Goal: Find contact information: Find contact information

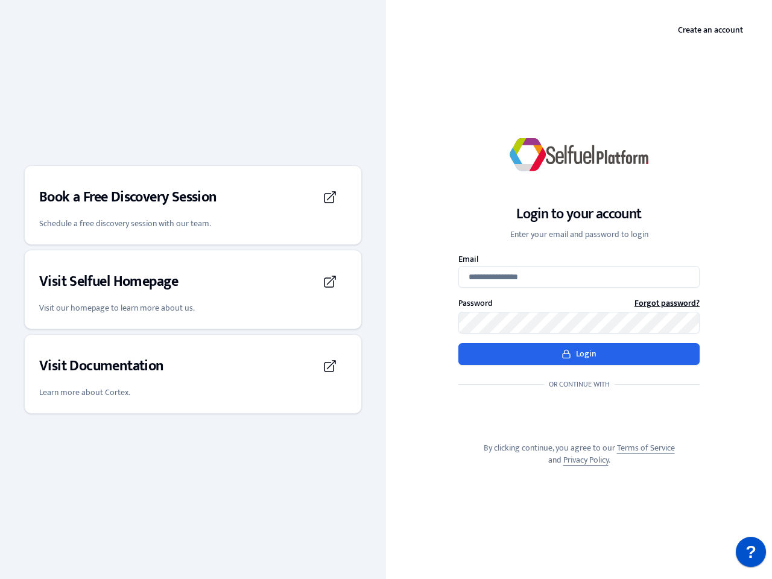
click at [386, 290] on div "Login to your account Enter your email and password to login Email Password For…" at bounding box center [579, 289] width 386 height 392
click at [193, 205] on h3 "Book a Free Discovery Session" at bounding box center [128, 197] width 178 height 19
click at [193, 290] on div "Visit Selfuel Homepage" at bounding box center [193, 282] width 308 height 34
click at [193, 374] on div "Visit Documentation" at bounding box center [193, 366] width 308 height 34
click at [751, 552] on p "?" at bounding box center [750, 552] width 11 height 30
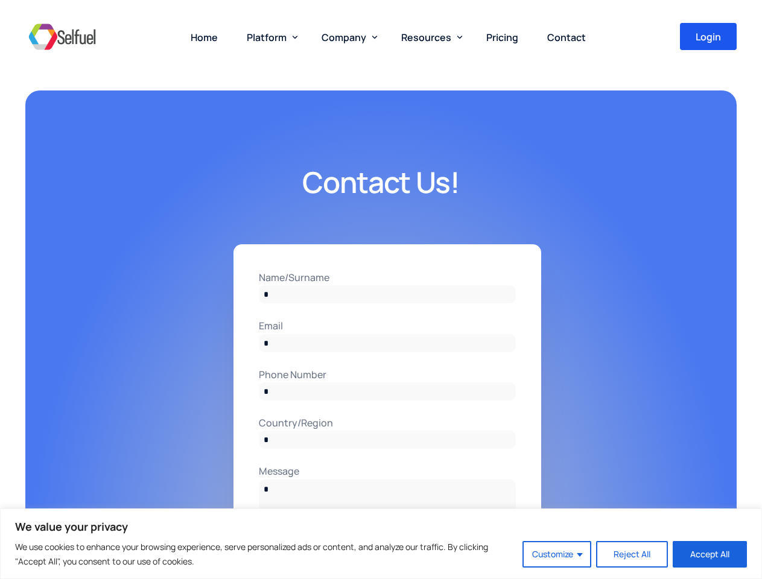
click at [381, 290] on input "Name/Surname" at bounding box center [387, 294] width 257 height 18
click at [557, 554] on button "Customize" at bounding box center [556, 554] width 69 height 27
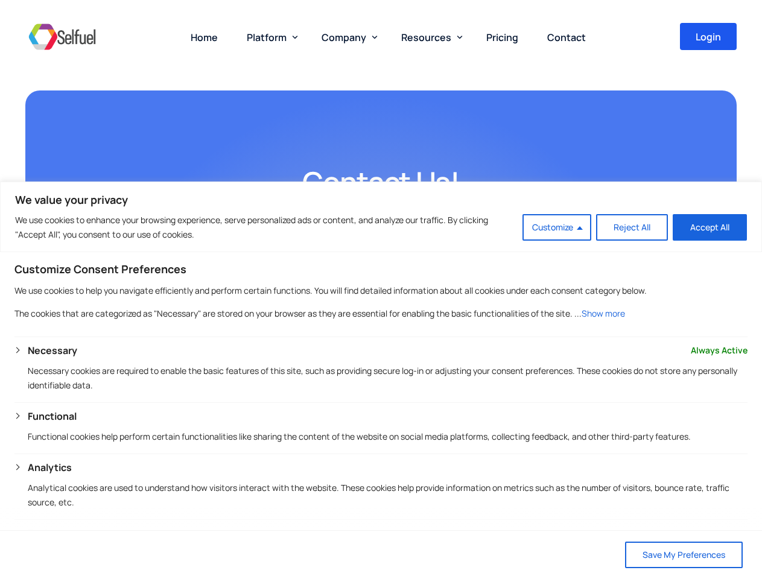
click at [270, 37] on span "Platform" at bounding box center [267, 37] width 40 height 13
click at [347, 37] on span "Company" at bounding box center [343, 37] width 45 height 13
click at [429, 37] on span "Resources" at bounding box center [426, 37] width 50 height 13
